Goal: Information Seeking & Learning: Learn about a topic

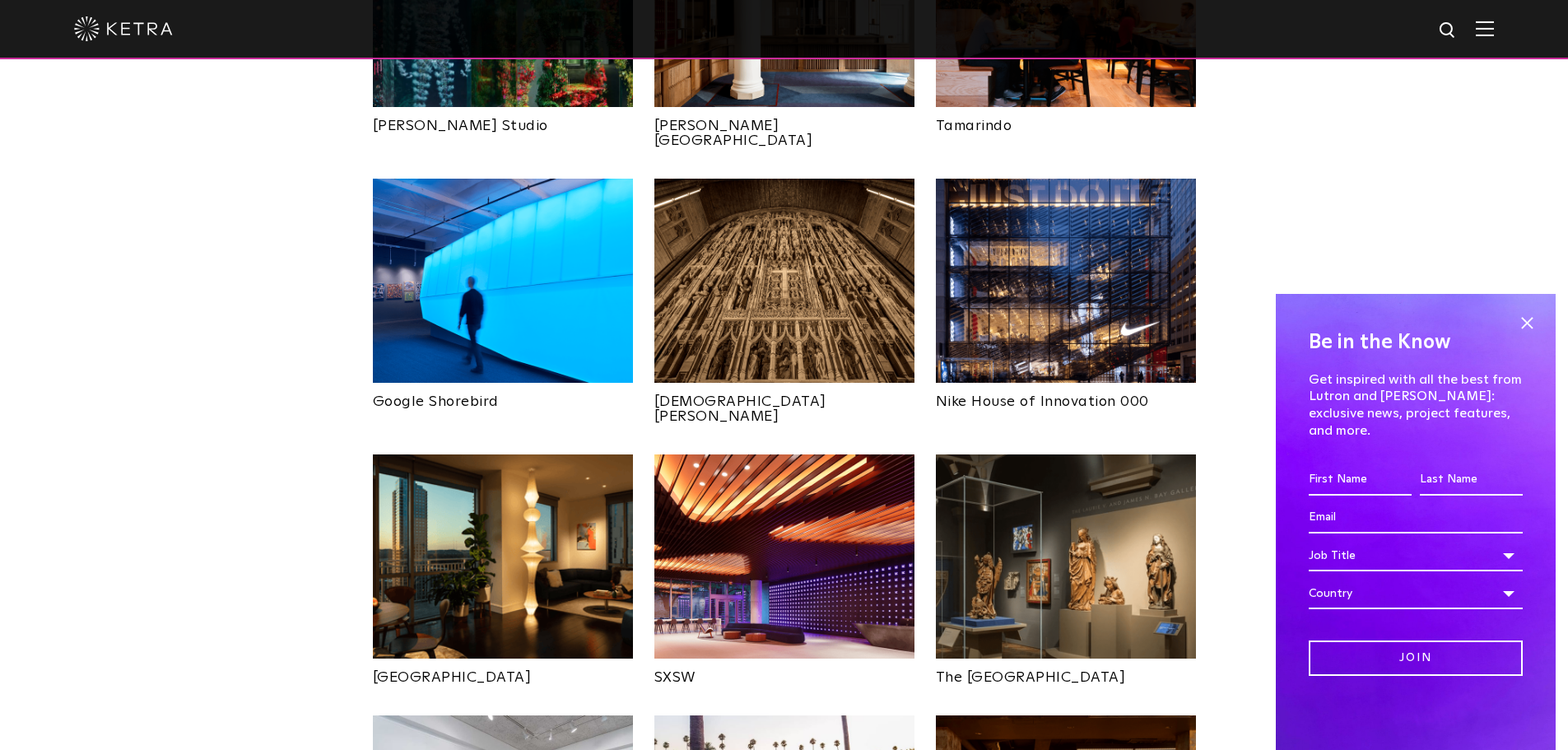
scroll to position [1152, 0]
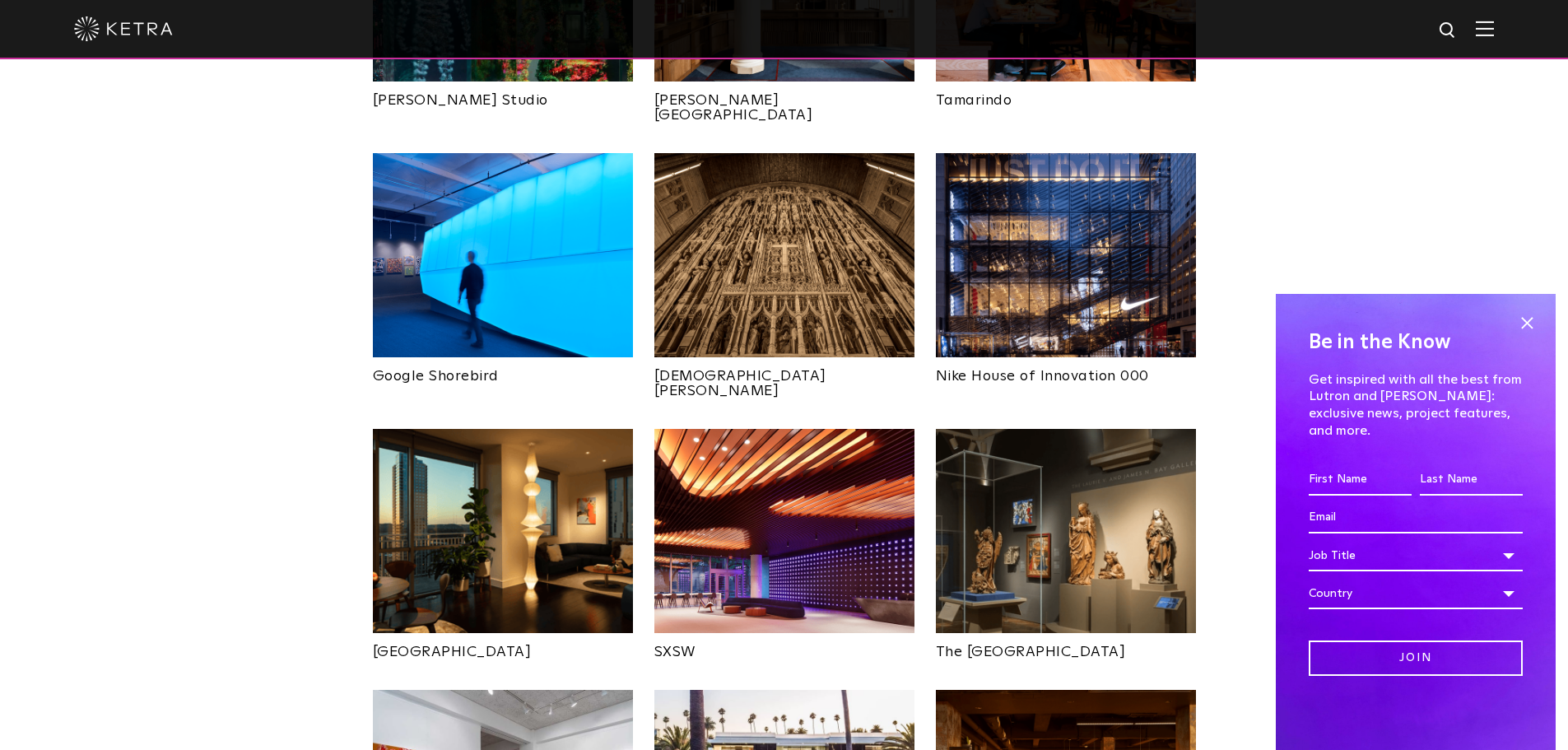
click at [1038, 250] on img at bounding box center [1066, 255] width 260 height 204
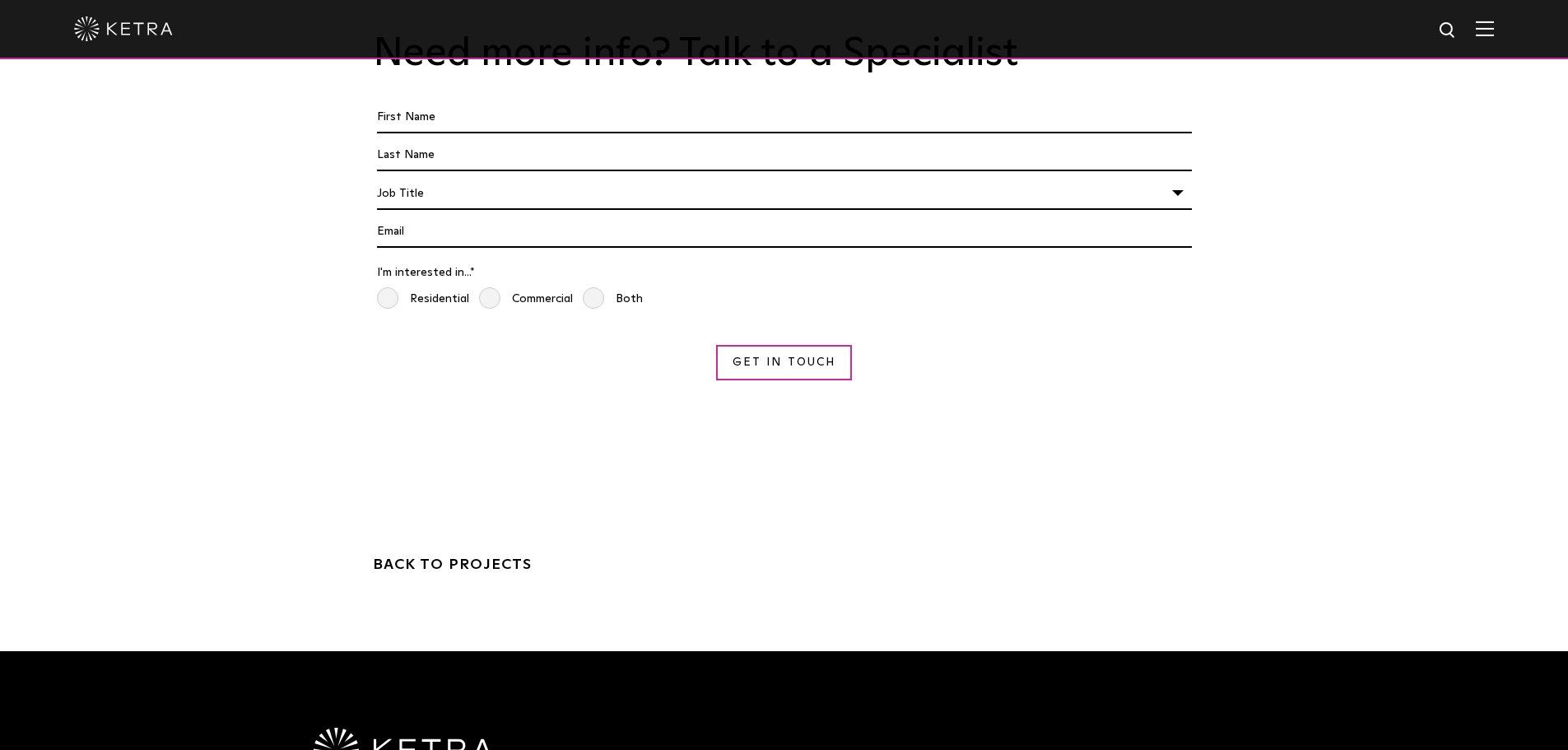
scroll to position [4938, 0]
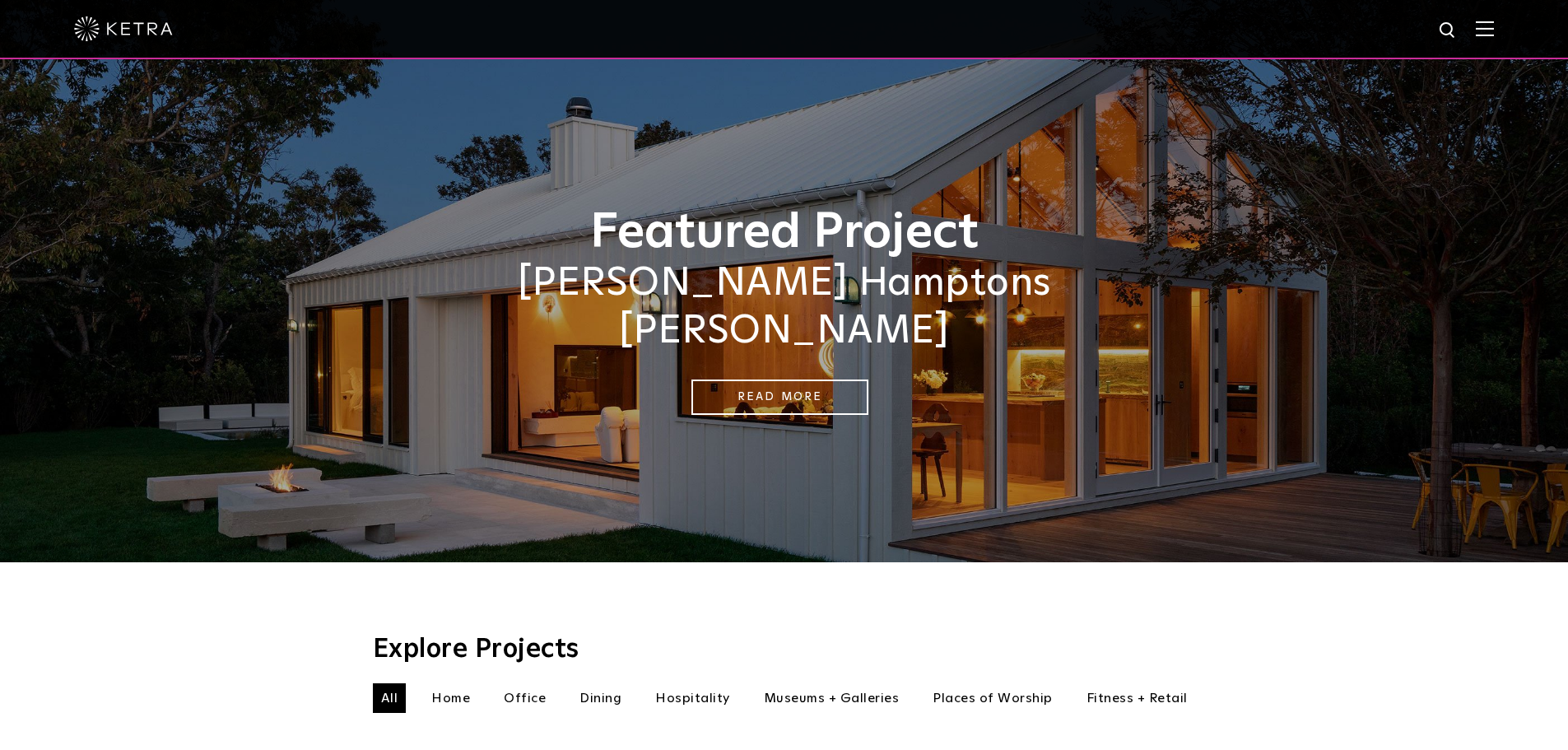
click at [1494, 33] on img at bounding box center [1484, 28] width 18 height 15
